Goal: Task Accomplishment & Management: Use online tool/utility

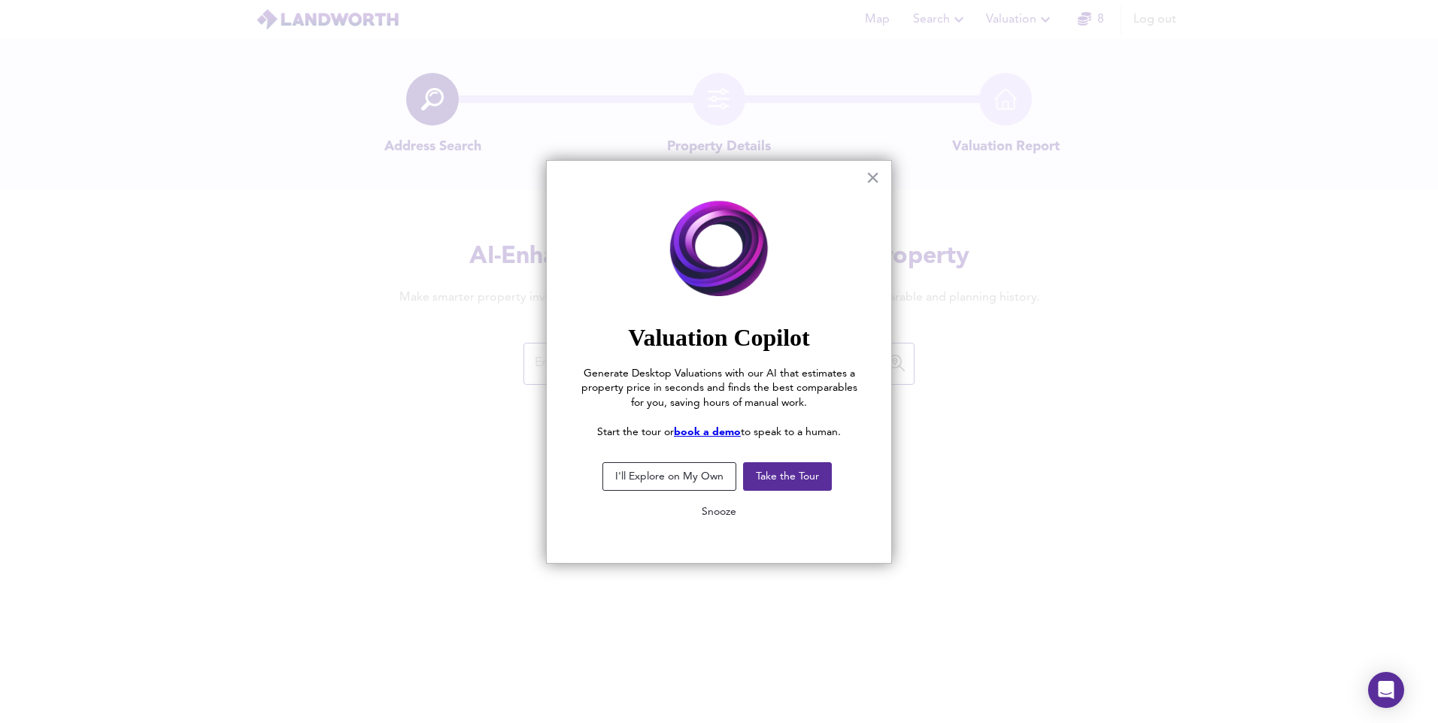
click at [724, 515] on button "Snooze" at bounding box center [719, 512] width 59 height 27
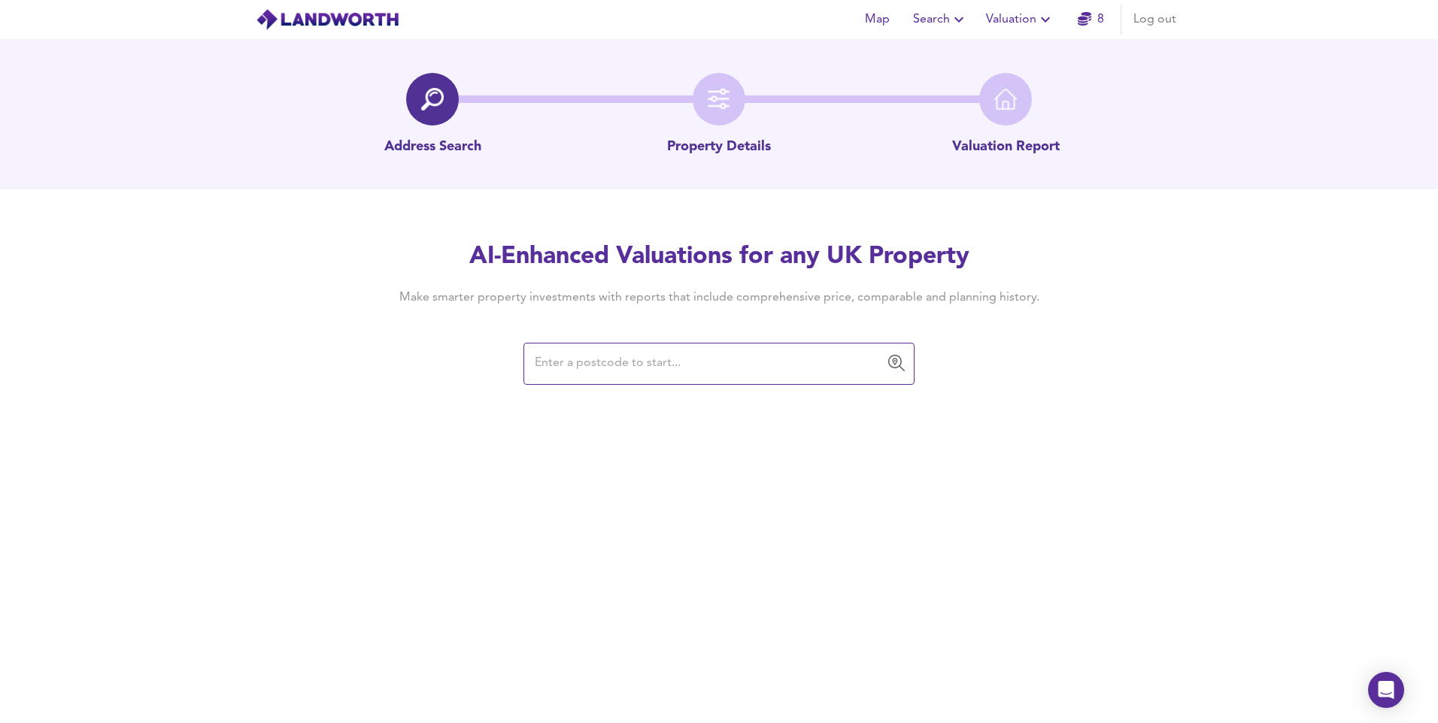
click at [1041, 15] on icon "button" at bounding box center [1045, 20] width 18 height 18
click at [1026, 53] on li "New Valuation Report" at bounding box center [1020, 54] width 180 height 27
click at [630, 365] on input "text" at bounding box center [707, 364] width 355 height 29
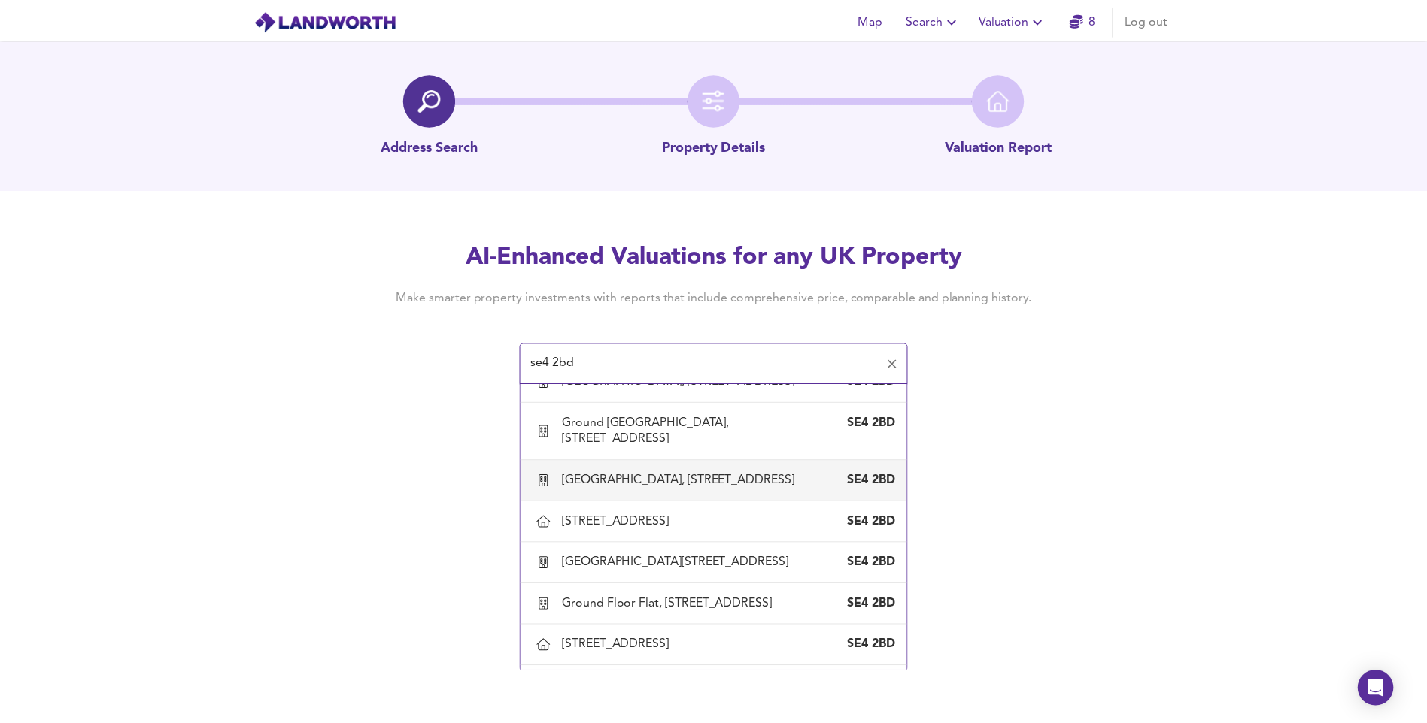
scroll to position [526, 0]
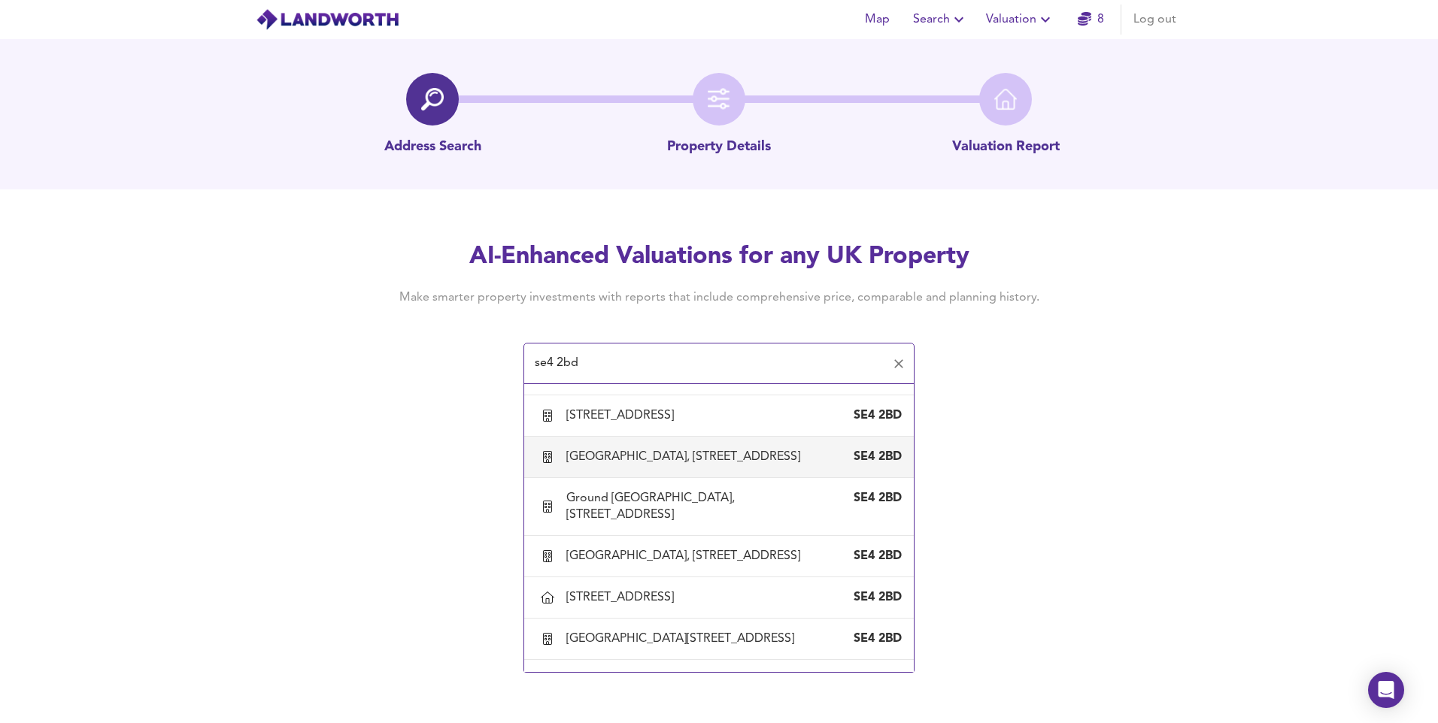
click at [732, 465] on div "[GEOGRAPHIC_DATA], [STREET_ADDRESS]" at bounding box center [686, 457] width 240 height 17
type input "[GEOGRAPHIC_DATA], [STREET_ADDRESS]"
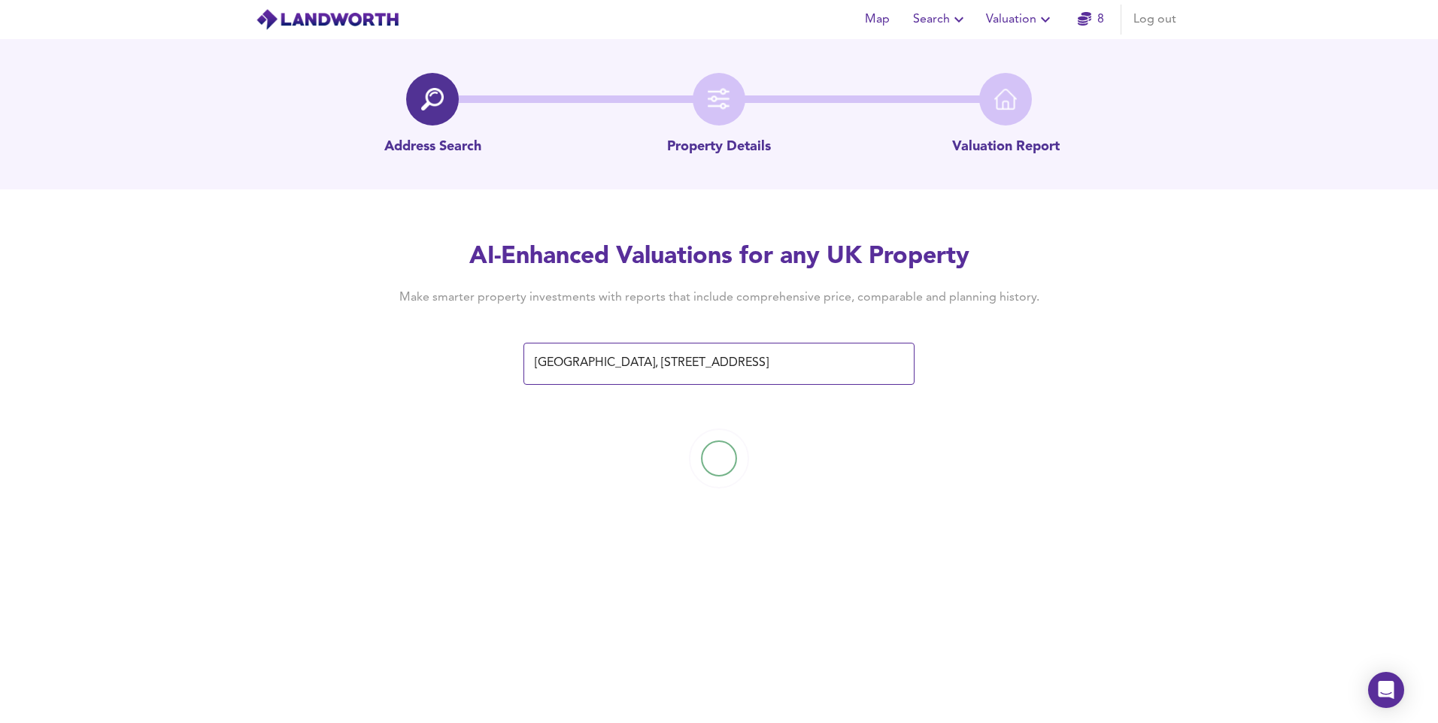
click at [1254, 481] on div at bounding box center [719, 459] width 1438 height 150
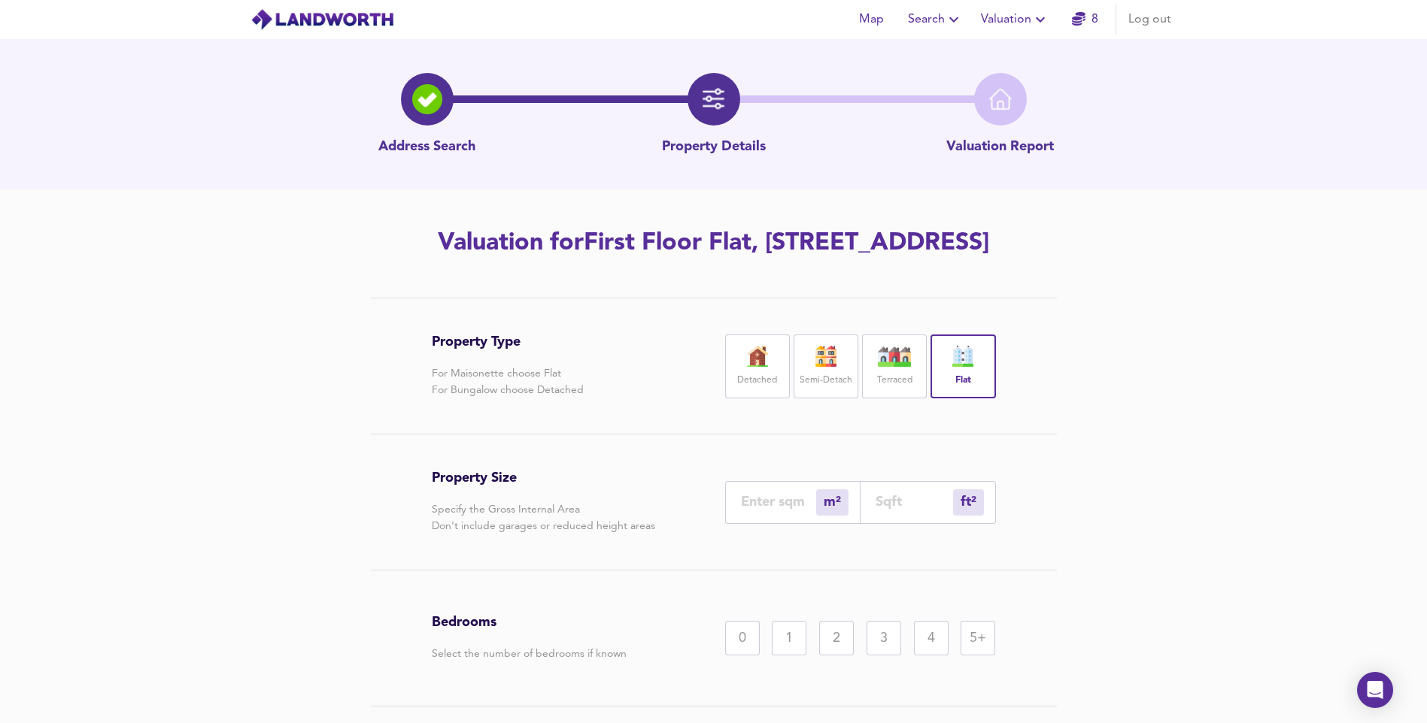
click at [833, 656] on div "2" at bounding box center [836, 638] width 35 height 35
click at [772, 510] on input "number" at bounding box center [778, 502] width 75 height 16
type input "3"
type input "32"
type input "34"
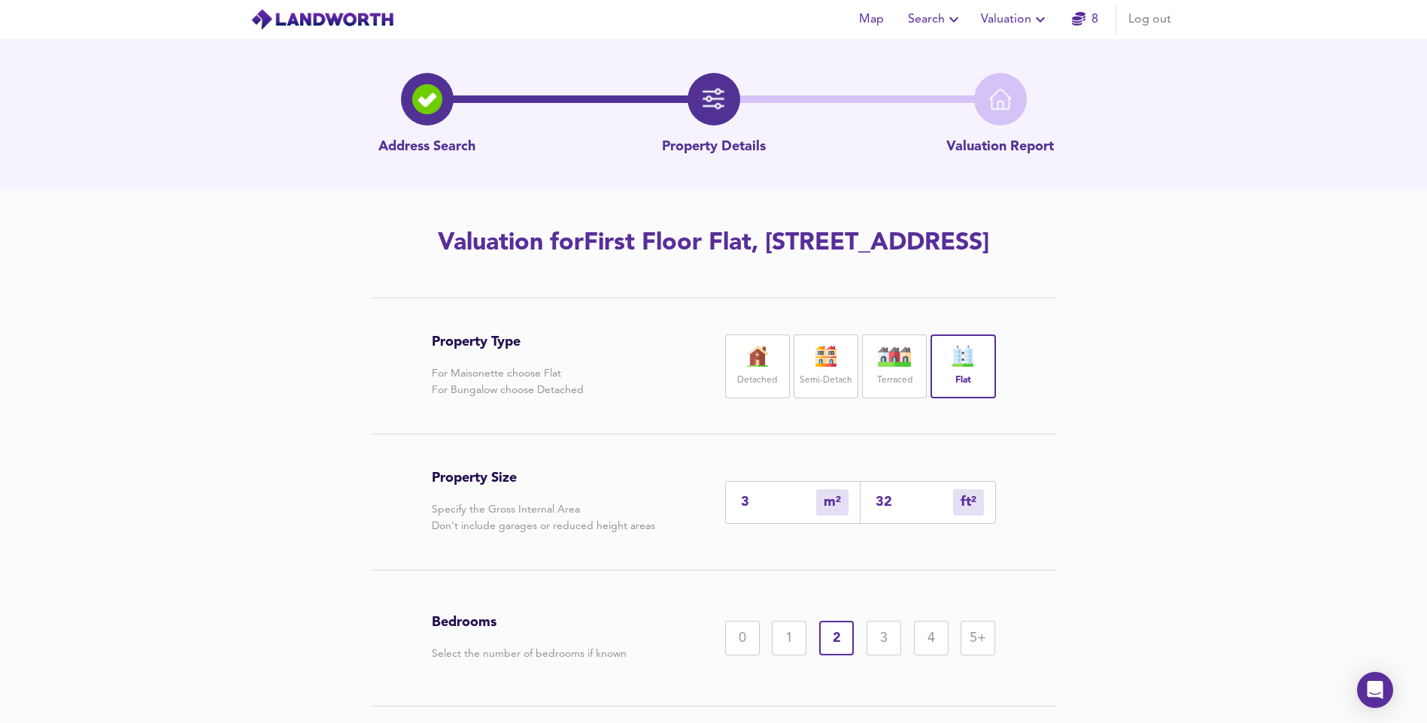
type input "366"
type input "34.3"
type input "369"
type input "34.3"
click at [632, 570] on div "Property Size Specify the Gross Internal Area Don't include garages or reduced …" at bounding box center [714, 502] width 564 height 135
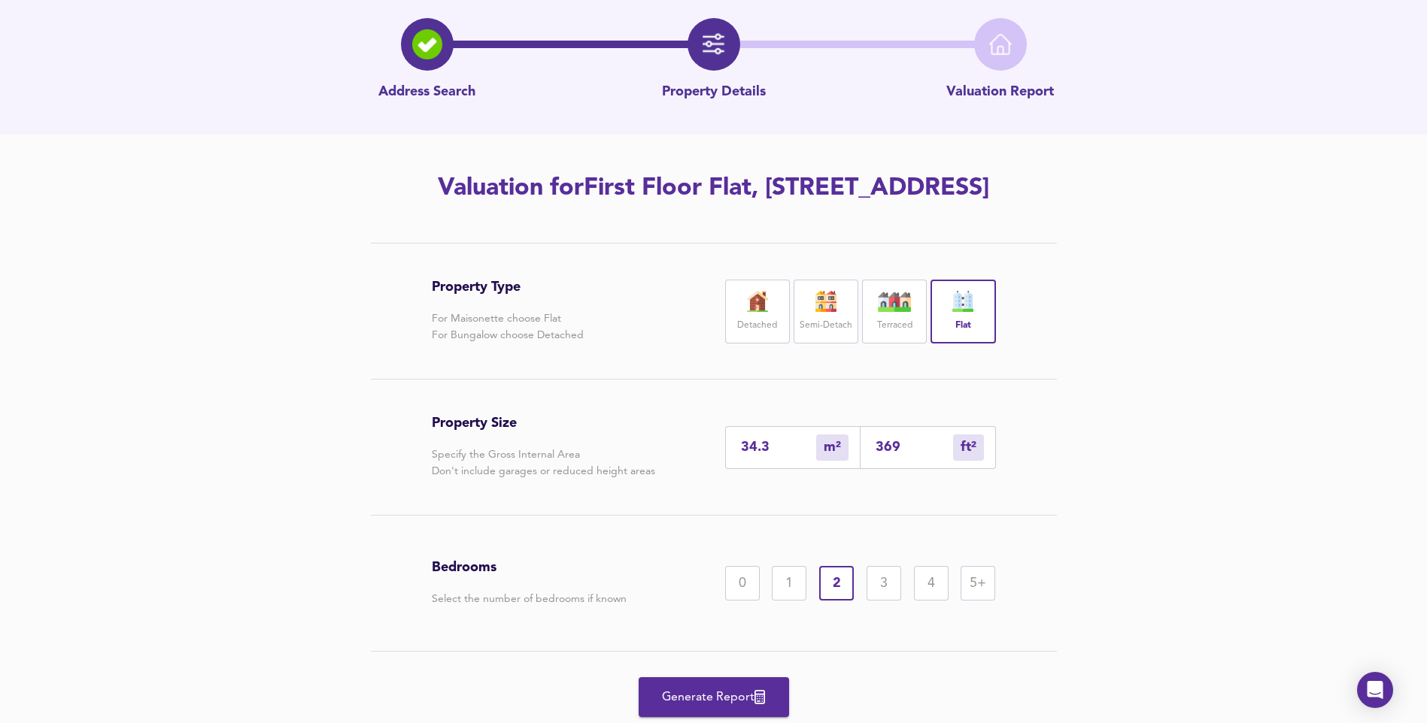
scroll to position [138, 0]
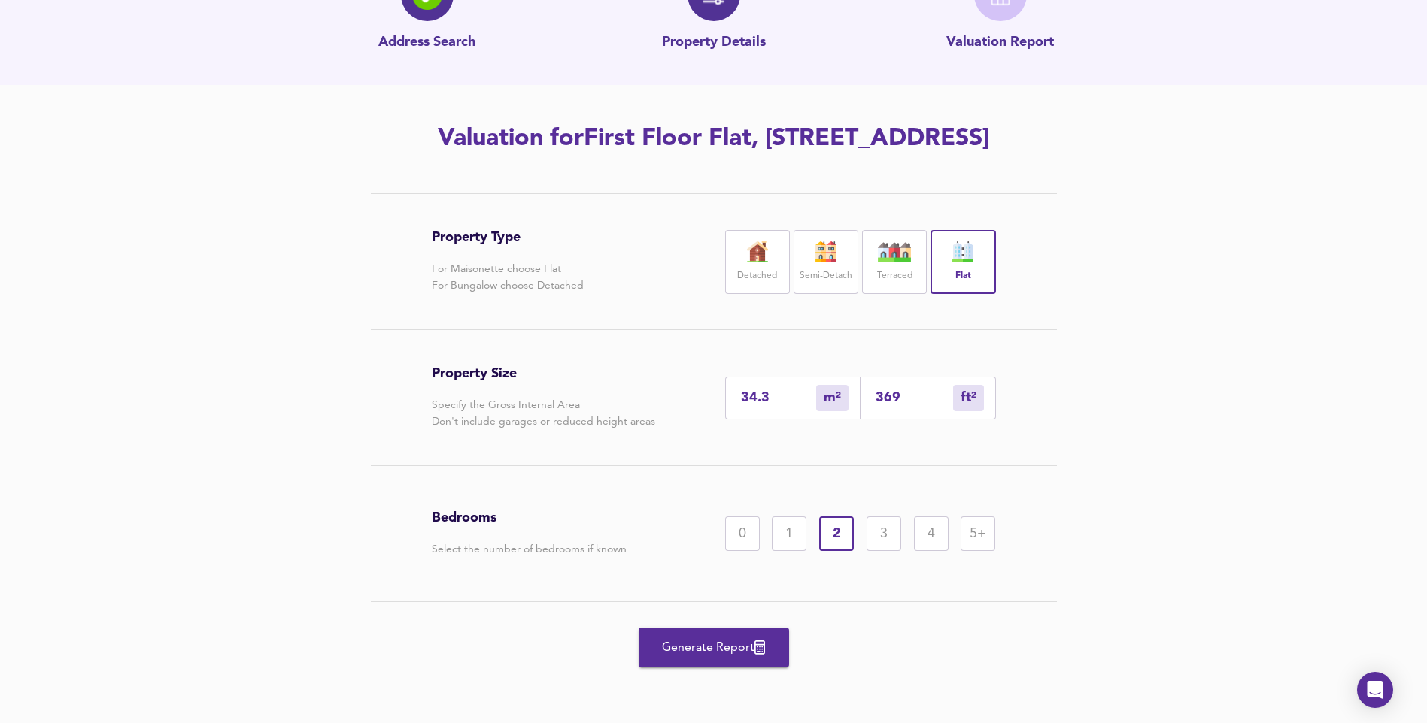
click at [719, 654] on span "Generate Report" at bounding box center [713, 648] width 120 height 21
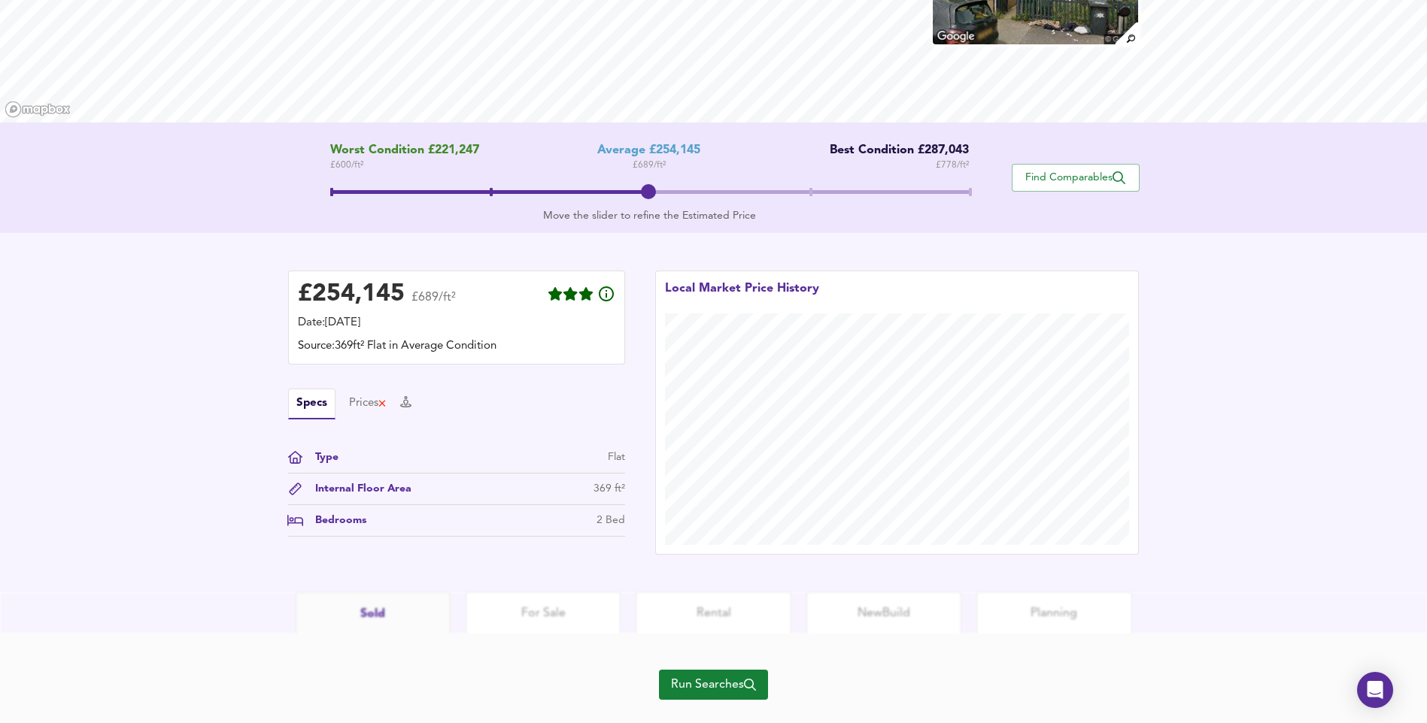
scroll to position [210, 0]
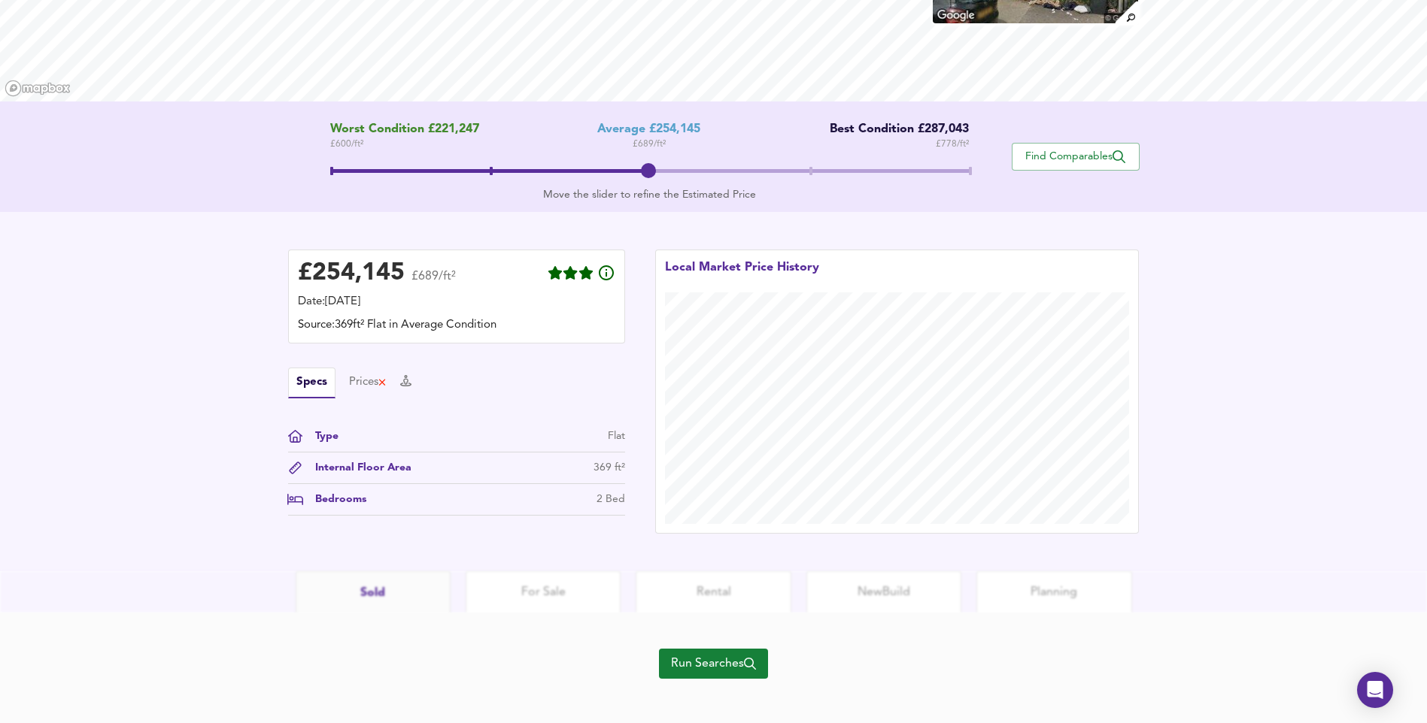
click at [741, 663] on span "Run Searches" at bounding box center [713, 663] width 85 height 21
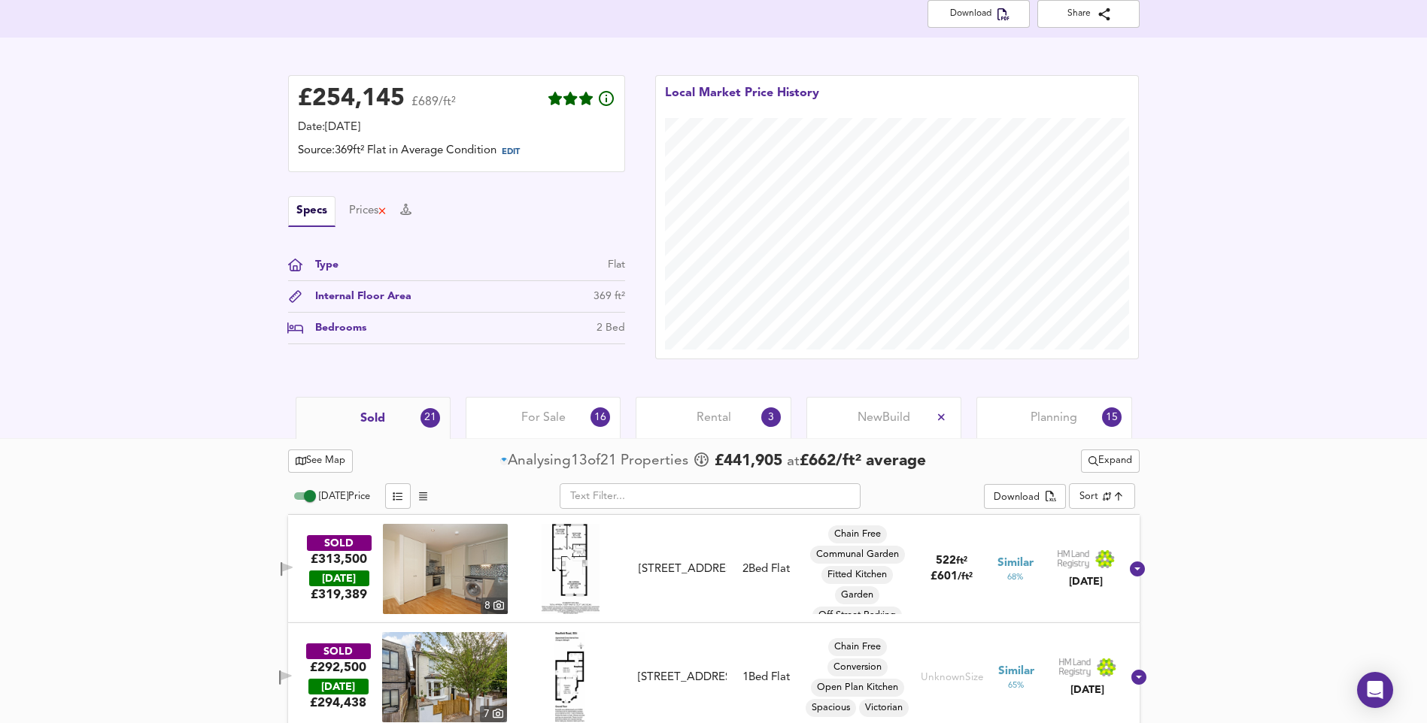
scroll to position [20, 0]
